Goal: Task Accomplishment & Management: Manage account settings

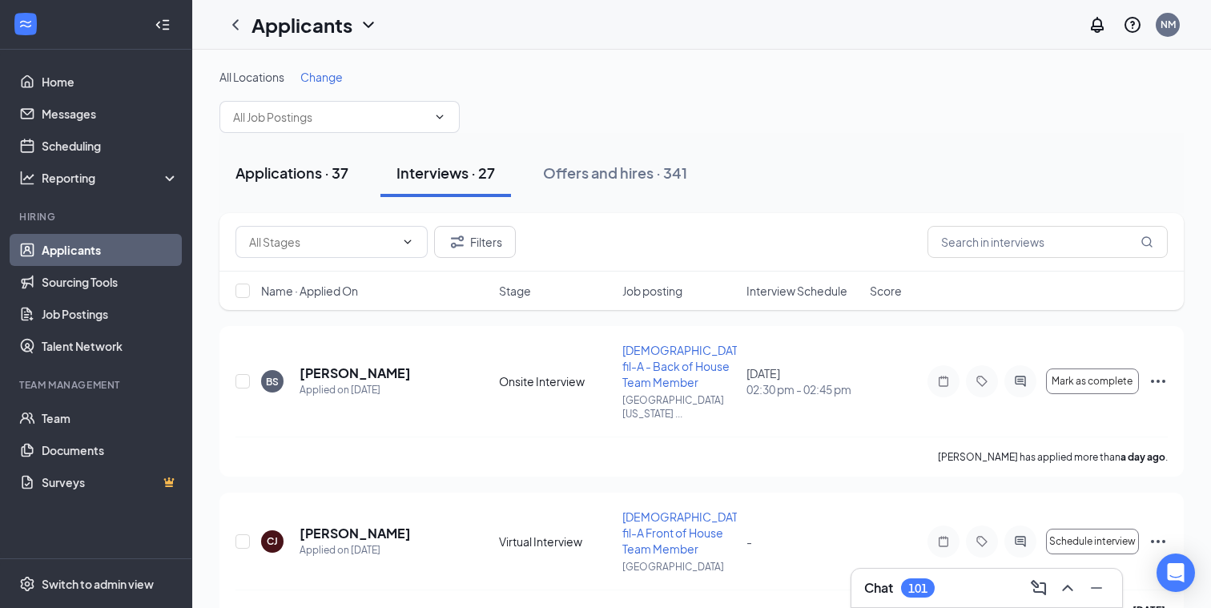
click at [285, 168] on div "Applications · 37" at bounding box center [292, 173] width 113 height 20
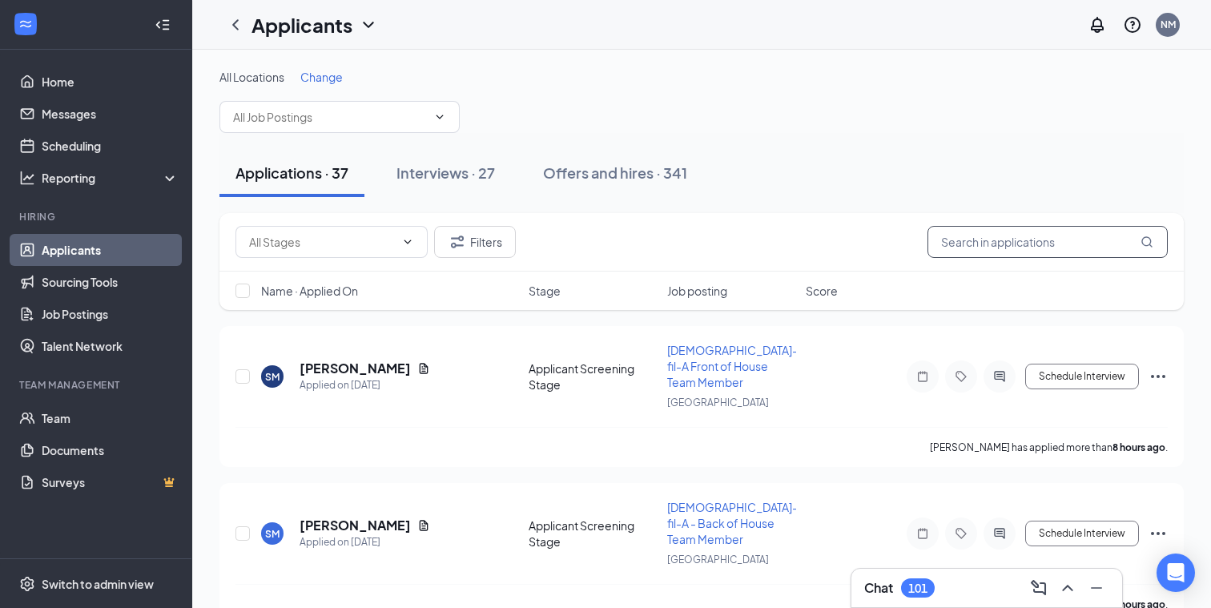
click at [959, 244] on input "text" at bounding box center [1048, 242] width 240 height 32
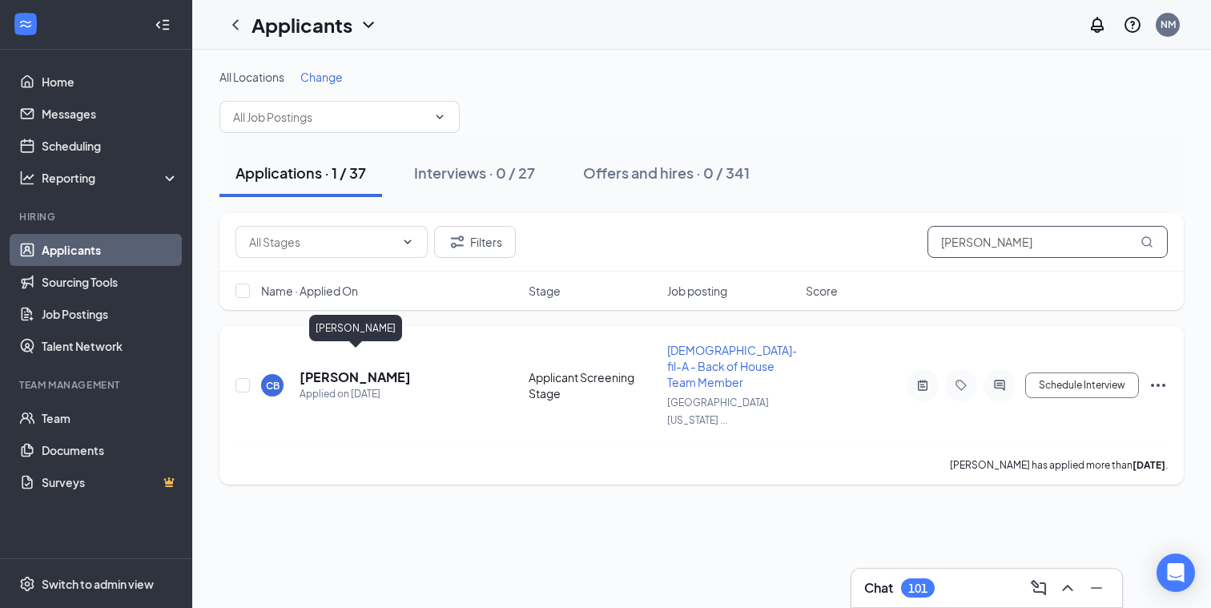
type input "[PERSON_NAME]"
click at [386, 369] on h5 "[PERSON_NAME]" at bounding box center [355, 378] width 111 height 18
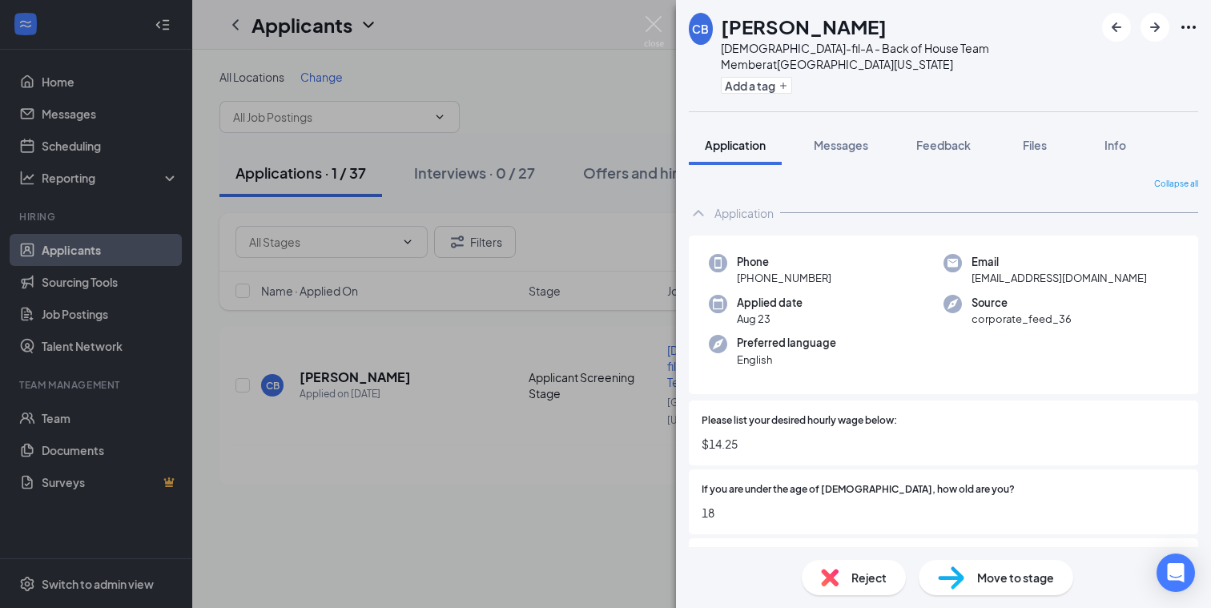
click at [961, 578] on img at bounding box center [951, 577] width 26 height 23
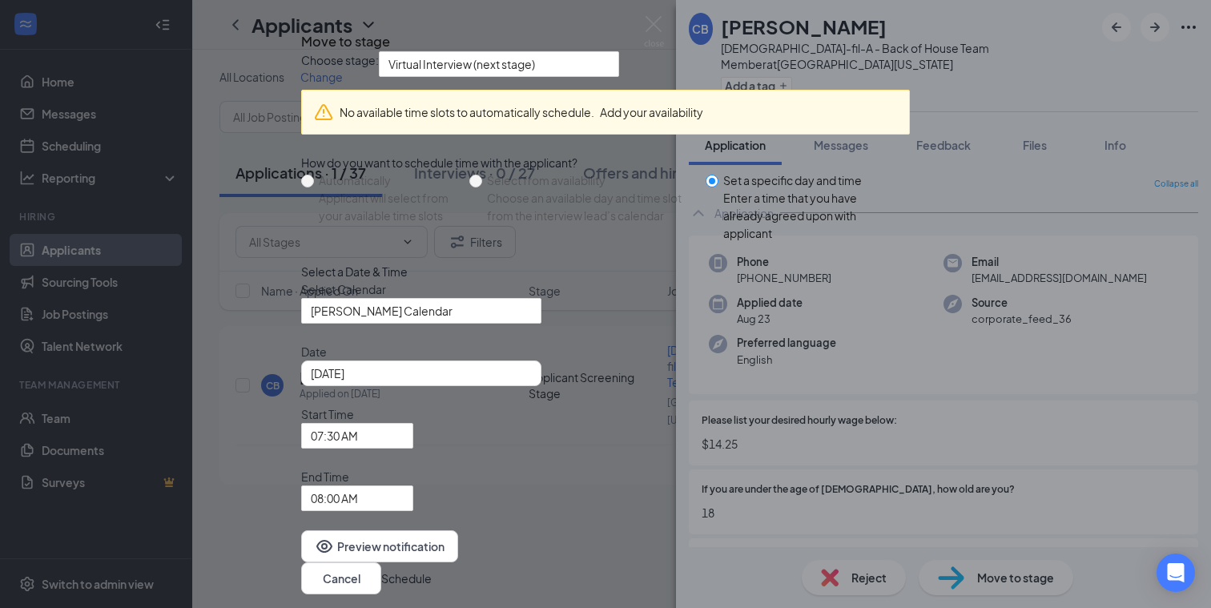
click at [301, 27] on icon "Cross" at bounding box center [301, 27] width 0 height 0
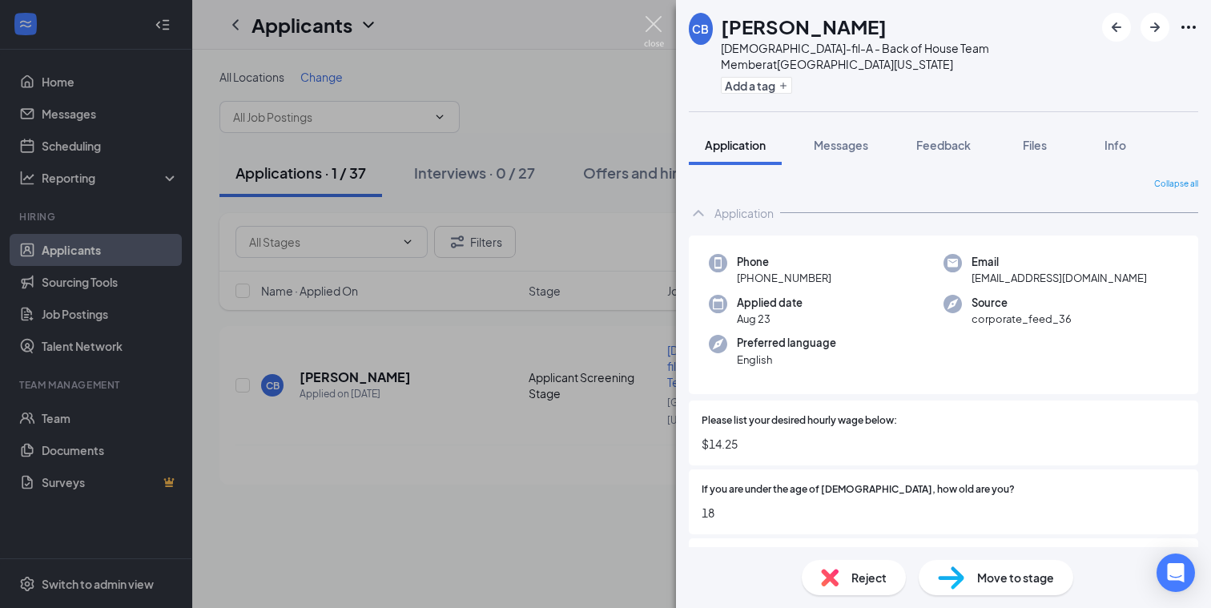
click at [652, 25] on img at bounding box center [654, 31] width 20 height 31
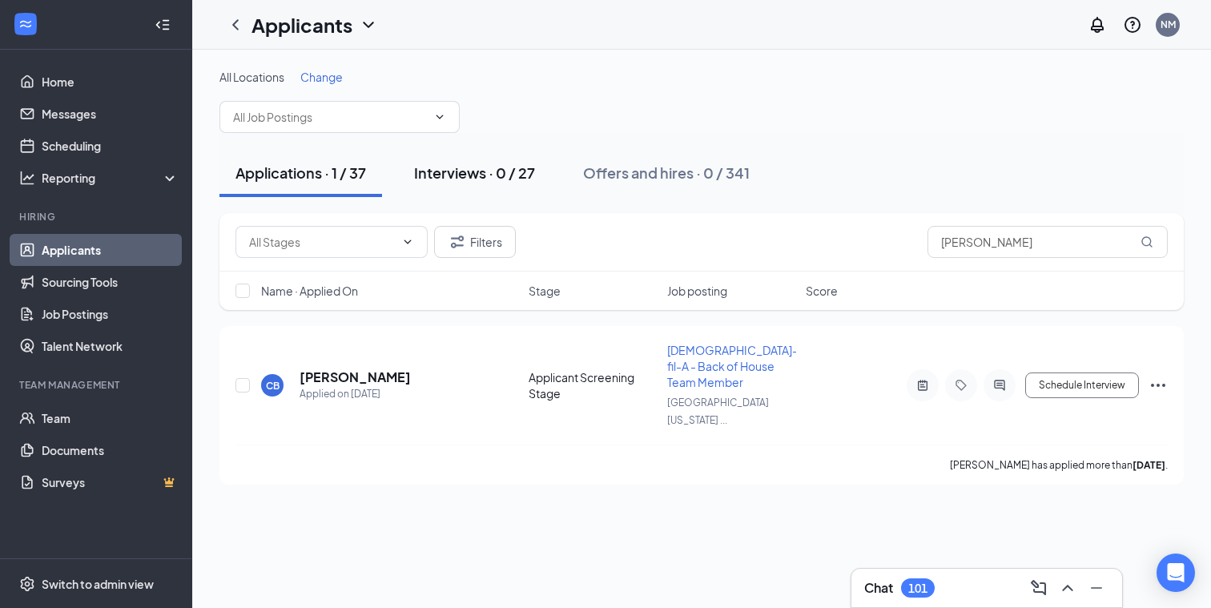
click at [469, 172] on div "Interviews · 0 / 27" at bounding box center [474, 173] width 121 height 20
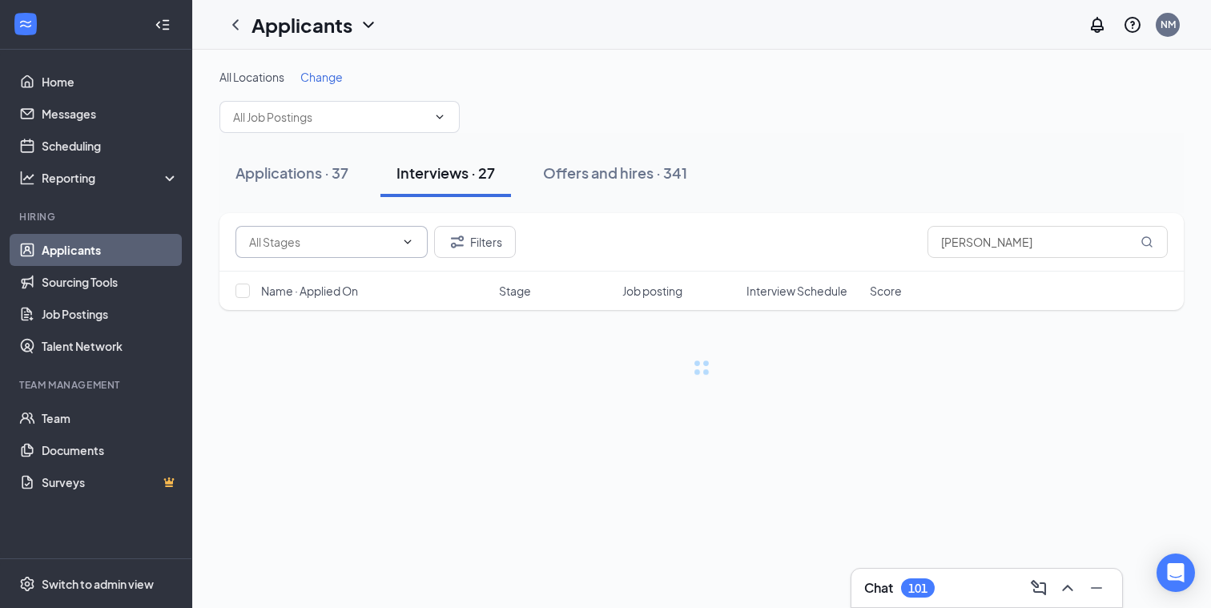
click at [343, 248] on input "text" at bounding box center [322, 242] width 146 height 18
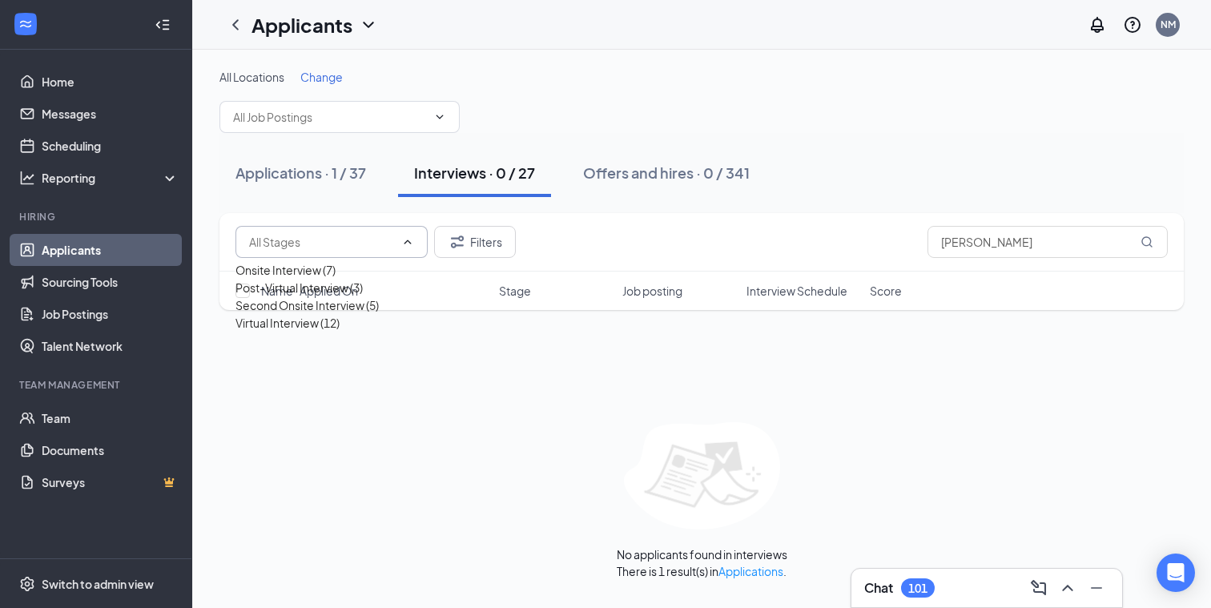
click at [308, 332] on div "Virtual Interview (12)" at bounding box center [288, 323] width 104 height 18
type input "Virtual Interview (12)"
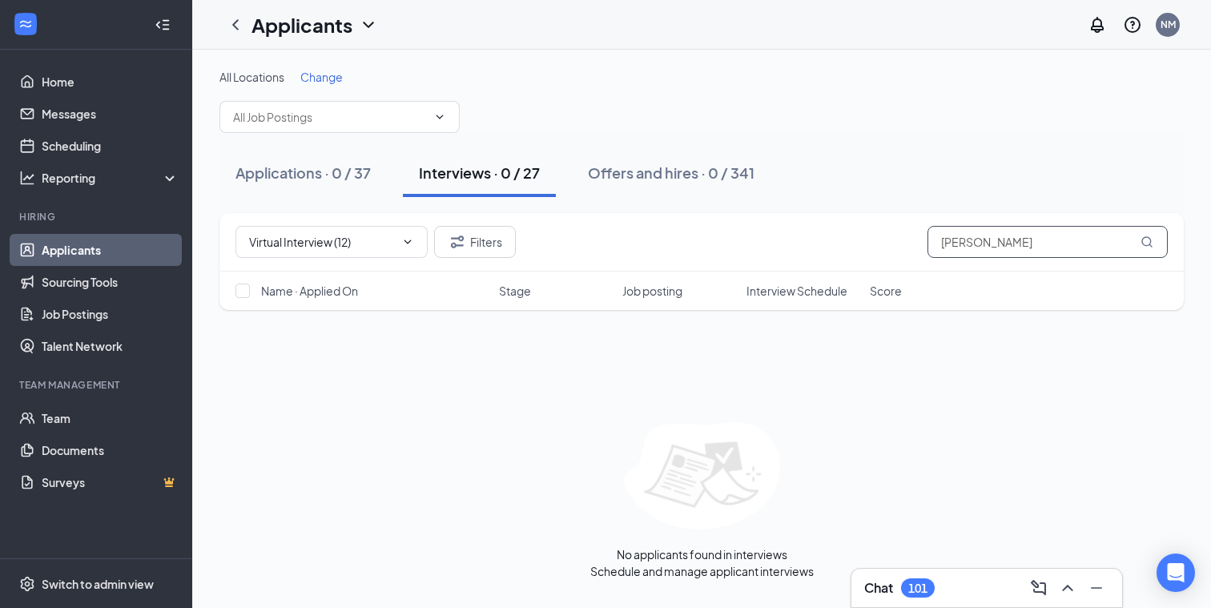
click at [998, 244] on input "[PERSON_NAME]" at bounding box center [1048, 242] width 240 height 32
type input "c"
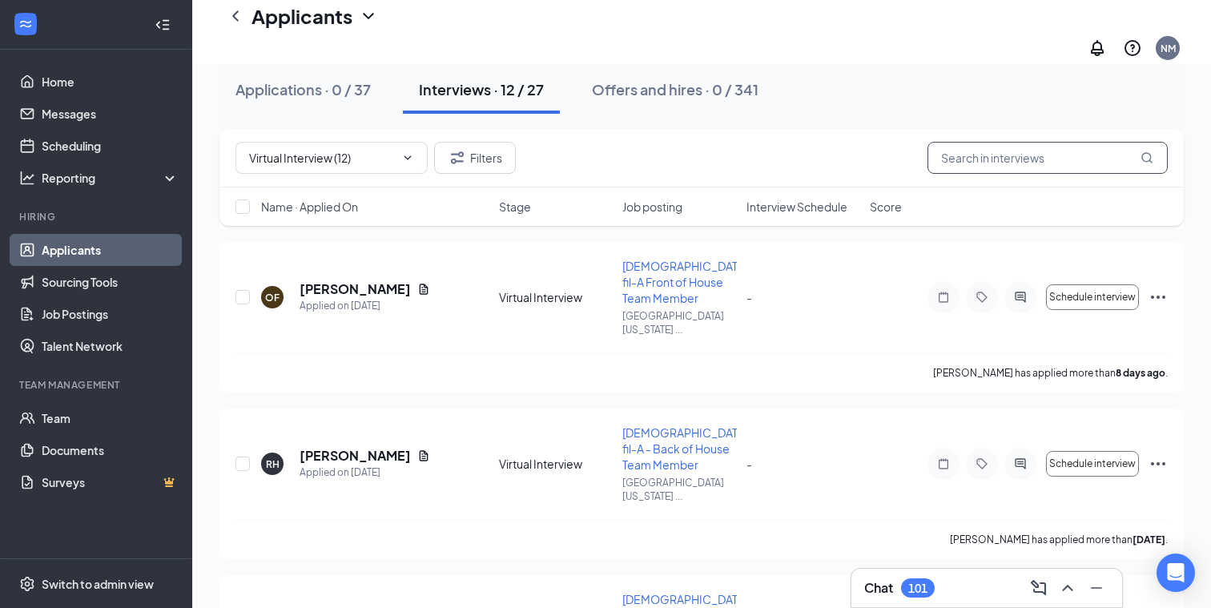
scroll to position [1365, 0]
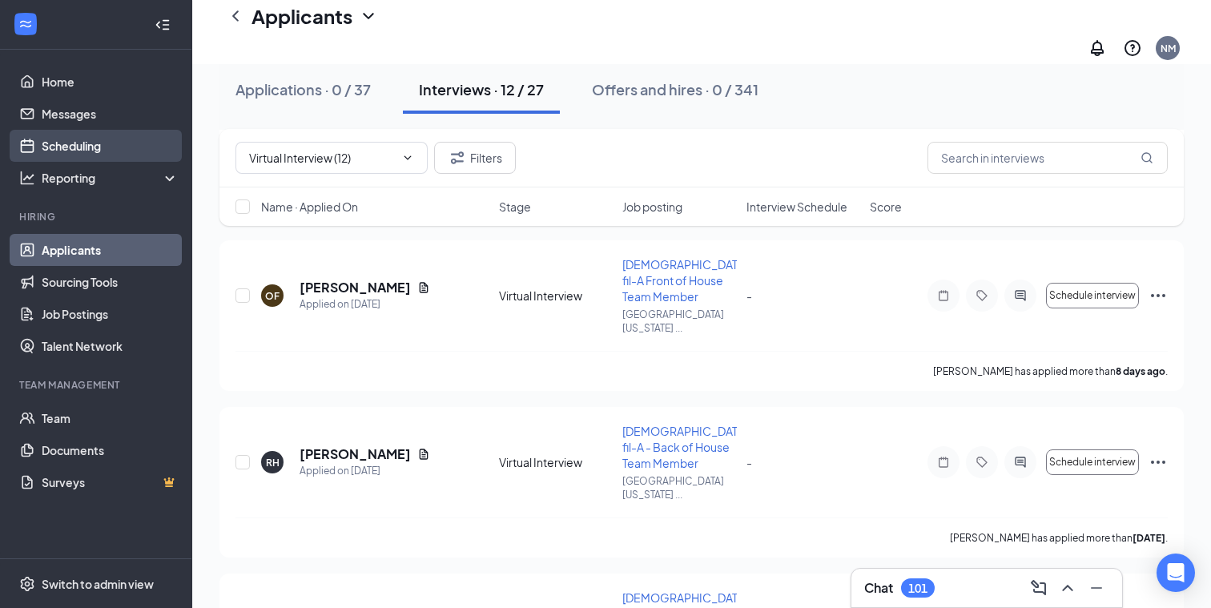
click at [103, 140] on link "Scheduling" at bounding box center [110, 146] width 137 height 32
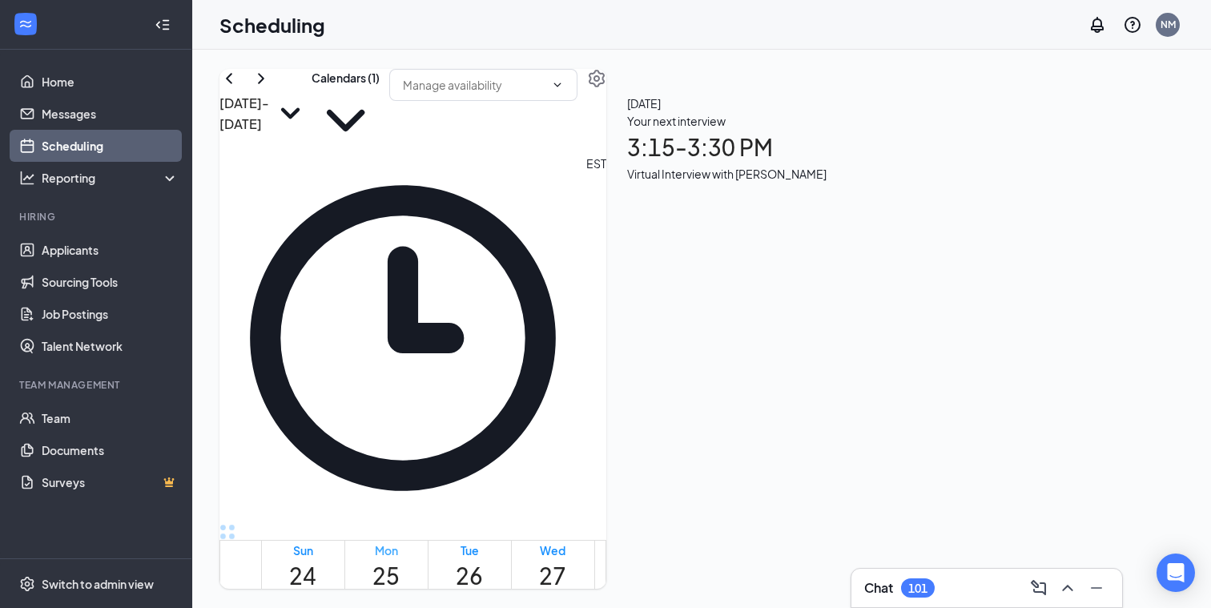
scroll to position [1027, 0]
click at [271, 88] on icon "ChevronRight" at bounding box center [261, 78] width 19 height 19
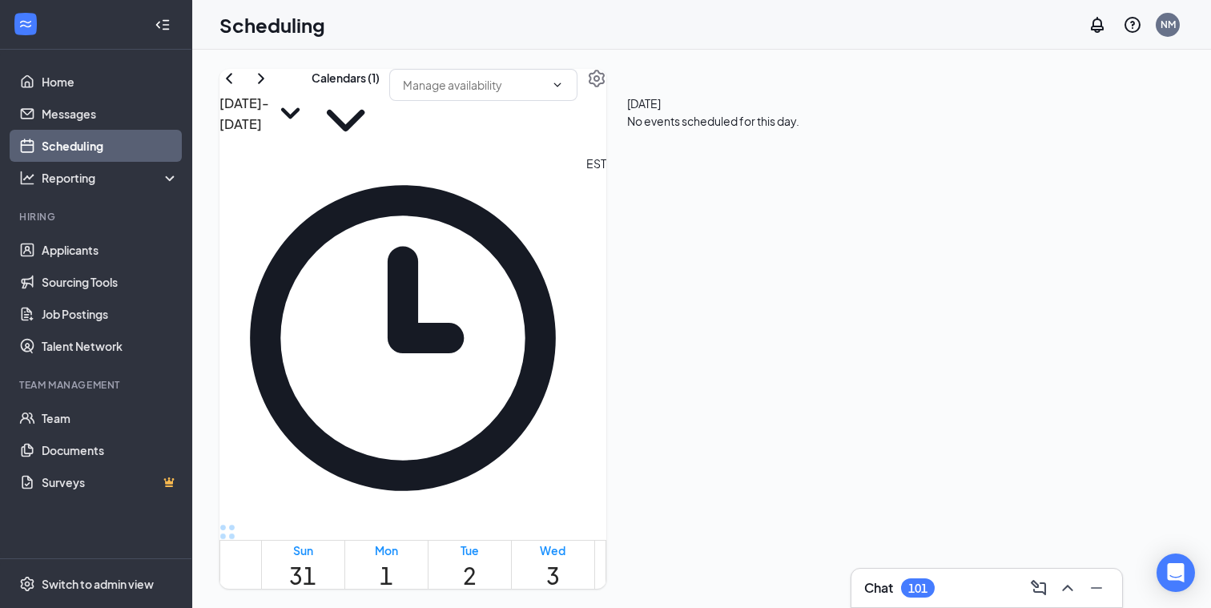
scroll to position [95, 0]
click at [107, 85] on link "Home" at bounding box center [110, 82] width 137 height 32
